Goal: Transaction & Acquisition: Purchase product/service

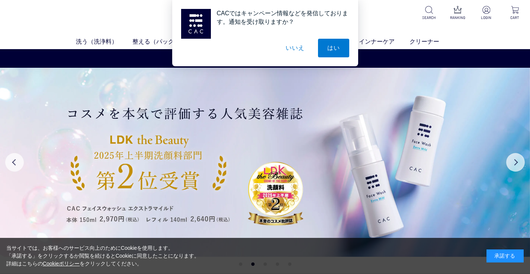
click at [288, 49] on button "いいえ" at bounding box center [295, 48] width 37 height 19
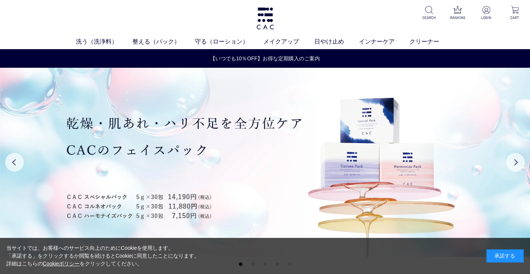
click at [504, 261] on div "承諾する" at bounding box center [505, 255] width 37 height 13
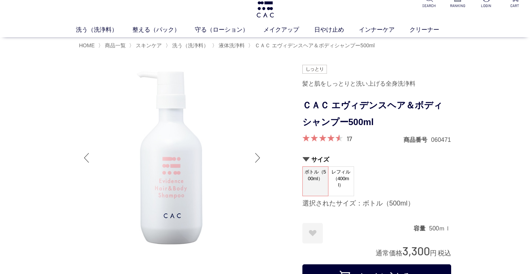
scroll to position [12, 0]
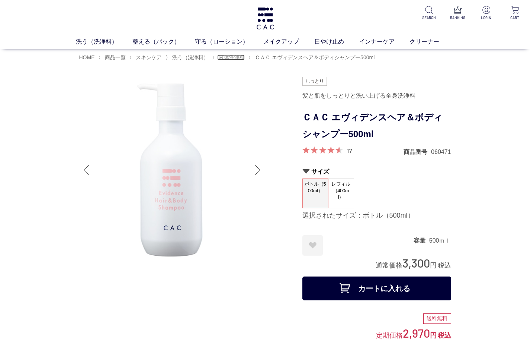
click at [241, 58] on span "液体洗浄料" at bounding box center [232, 57] width 26 height 6
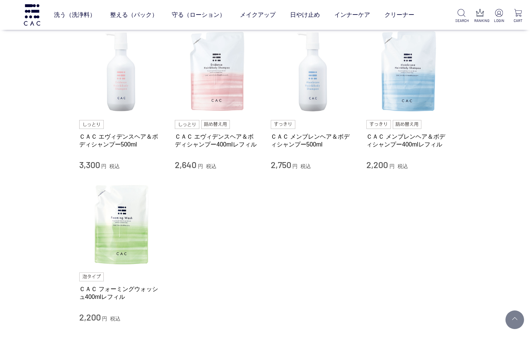
scroll to position [78, 0]
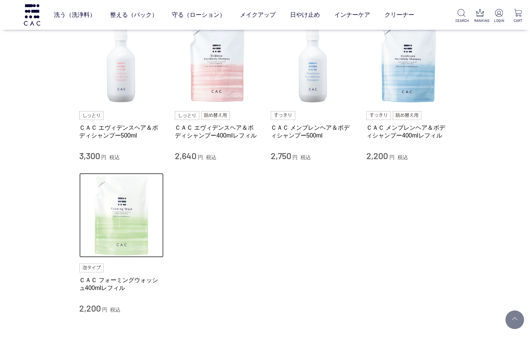
click at [119, 241] on img at bounding box center [121, 215] width 85 height 85
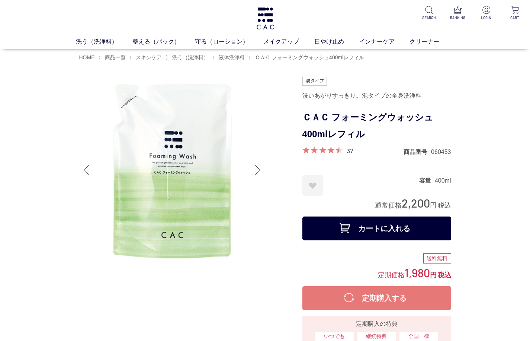
click at [265, 162] on div at bounding box center [258, 170] width 15 height 30
click at [261, 166] on div at bounding box center [258, 170] width 15 height 30
